Goal: Task Accomplishment & Management: Use online tool/utility

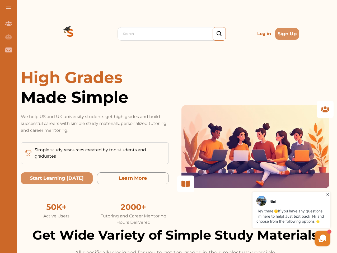
click at [168, 127] on p "We help US and UK university students get high grades and build successful care…" at bounding box center [95, 123] width 148 height 21
click at [8, 8] on span at bounding box center [8, 8] width 5 height 1
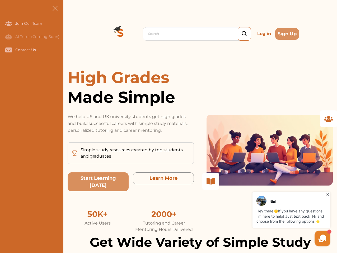
click at [8, 23] on icon "Join Our Team" at bounding box center [8, 23] width 7 height 4
click at [8, 37] on icon "AI Tutor (Coming Soon)" at bounding box center [8, 36] width 7 height 5
